Goal: Information Seeking & Learning: Learn about a topic

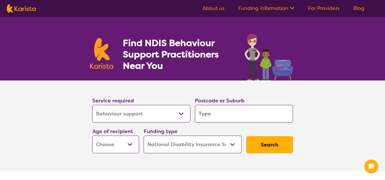
select select "Behaviour support"
select select "NDIS"
select select "Behaviour support"
select select "NDIS"
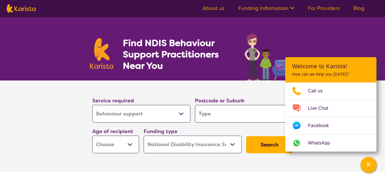
click at [207, 114] on input "search" at bounding box center [244, 114] width 98 height 18
type input "4"
type input "40"
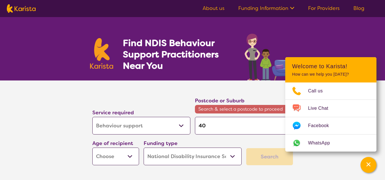
type input "407"
type input "4076"
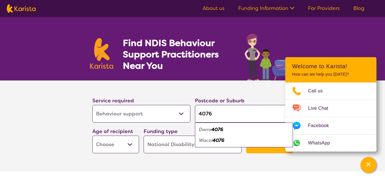
type input "4076"
click at [218, 130] on em "4076" at bounding box center [217, 130] width 12 height 6
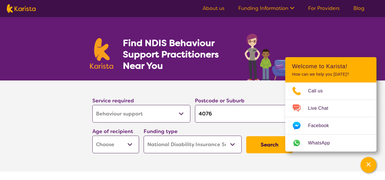
click at [381, 101] on section "Service required Allied Health Assistant Assessment ([MEDICAL_DATA] or [MEDICAL…" at bounding box center [192, 126] width 385 height 91
click at [118, 142] on select "Early Childhood - 0 to 9 Child - 10 to 11 Adolescent - 12 to 17 Adult - 18 to 6…" at bounding box center [115, 145] width 47 height 18
select select "EC"
click at [92, 136] on select "Early Childhood - 0 to 9 Child - 10 to 11 Adolescent - 12 to 17 Adult - 18 to 6…" at bounding box center [115, 145] width 47 height 18
select select "EC"
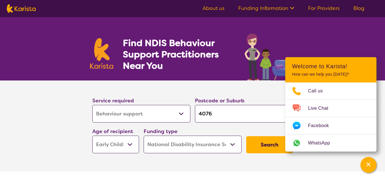
click at [185, 140] on select "Home Care Package (HCP) National Disability Insurance Scheme (NDIS) I don't know" at bounding box center [193, 145] width 98 height 18
click at [260, 147] on button "Search" at bounding box center [269, 144] width 47 height 17
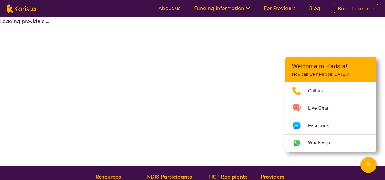
select select "by_score"
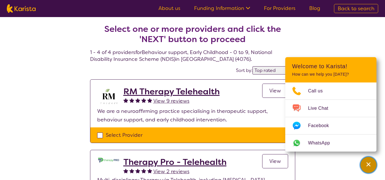
click at [368, 161] on div "Channel Menu" at bounding box center [367, 165] width 11 height 13
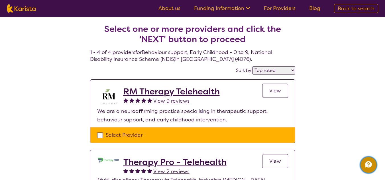
scroll to position [0, 0]
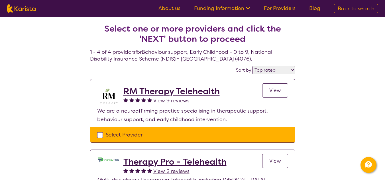
click at [204, 95] on h2 "RM Therapy Telehealth" at bounding box center [171, 91] width 96 height 10
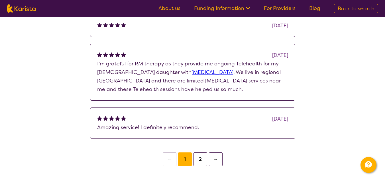
click at [197, 160] on button "2" at bounding box center [200, 160] width 14 height 14
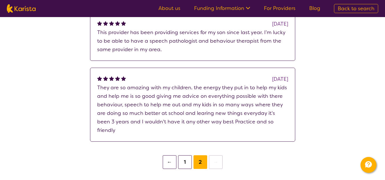
scroll to position [518, 0]
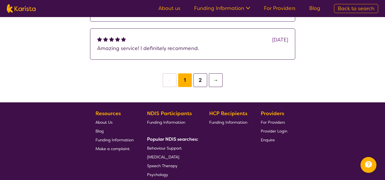
scroll to position [439, 0]
